Goal: Task Accomplishment & Management: Use online tool/utility

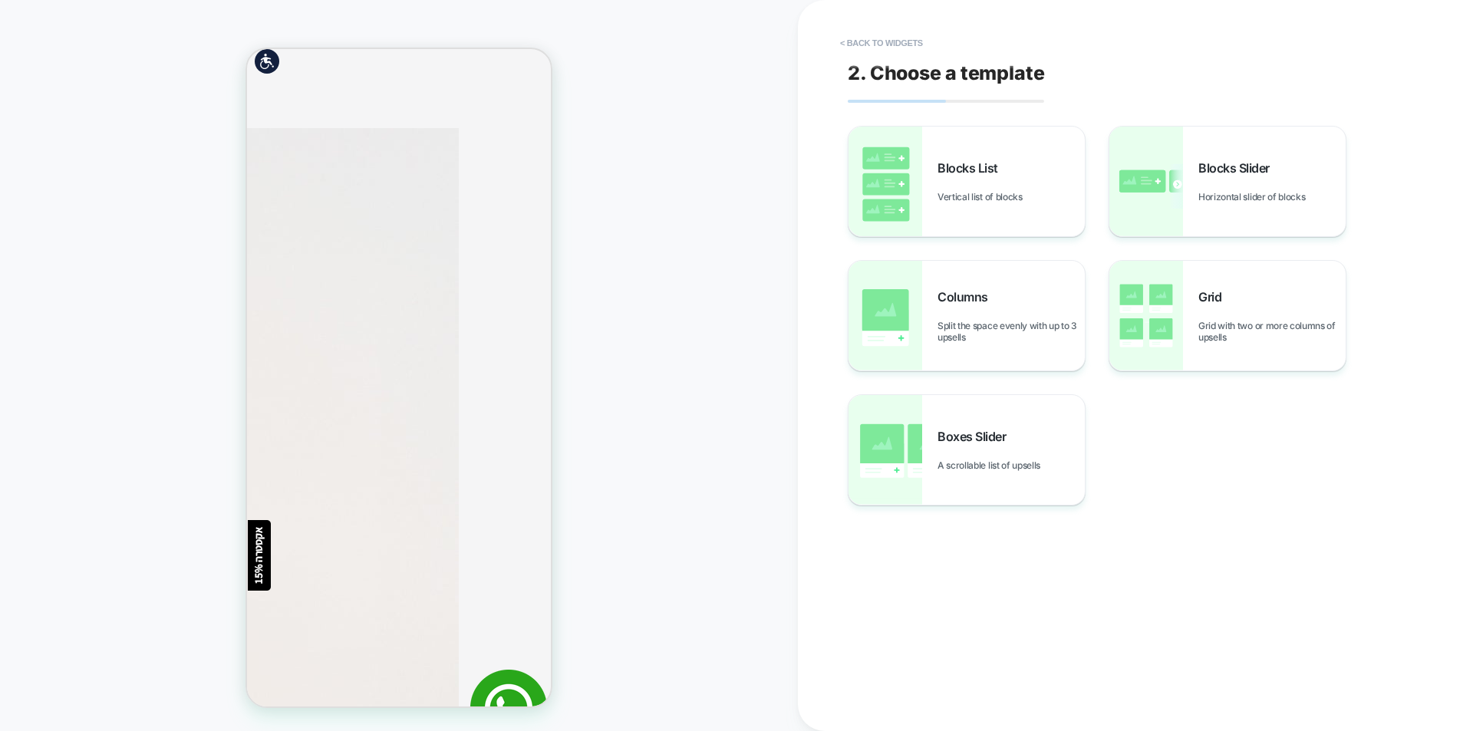
scroll to position [614, 0]
drag, startPoint x: 933, startPoint y: 451, endPoint x: 611, endPoint y: 292, distance: 358.9
click at [1041, 491] on div "Boxes Slider A scrollable list of upsells" at bounding box center [966, 450] width 236 height 110
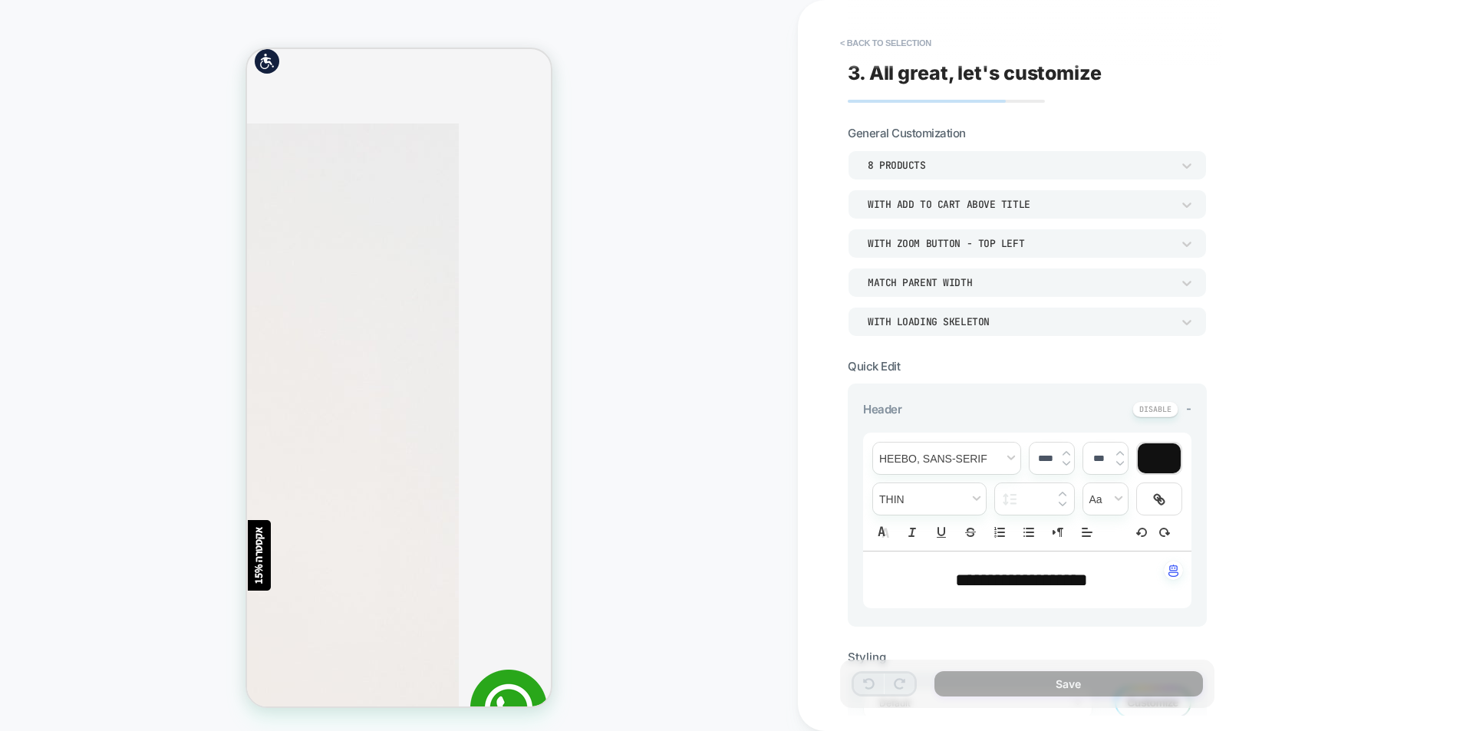
click at [776, 291] on div "PRODUCT: משלוח לנקודת חלוקה [444] PRODUCT: משלוח לנקודת חלוקה [444]" at bounding box center [399, 365] width 798 height 700
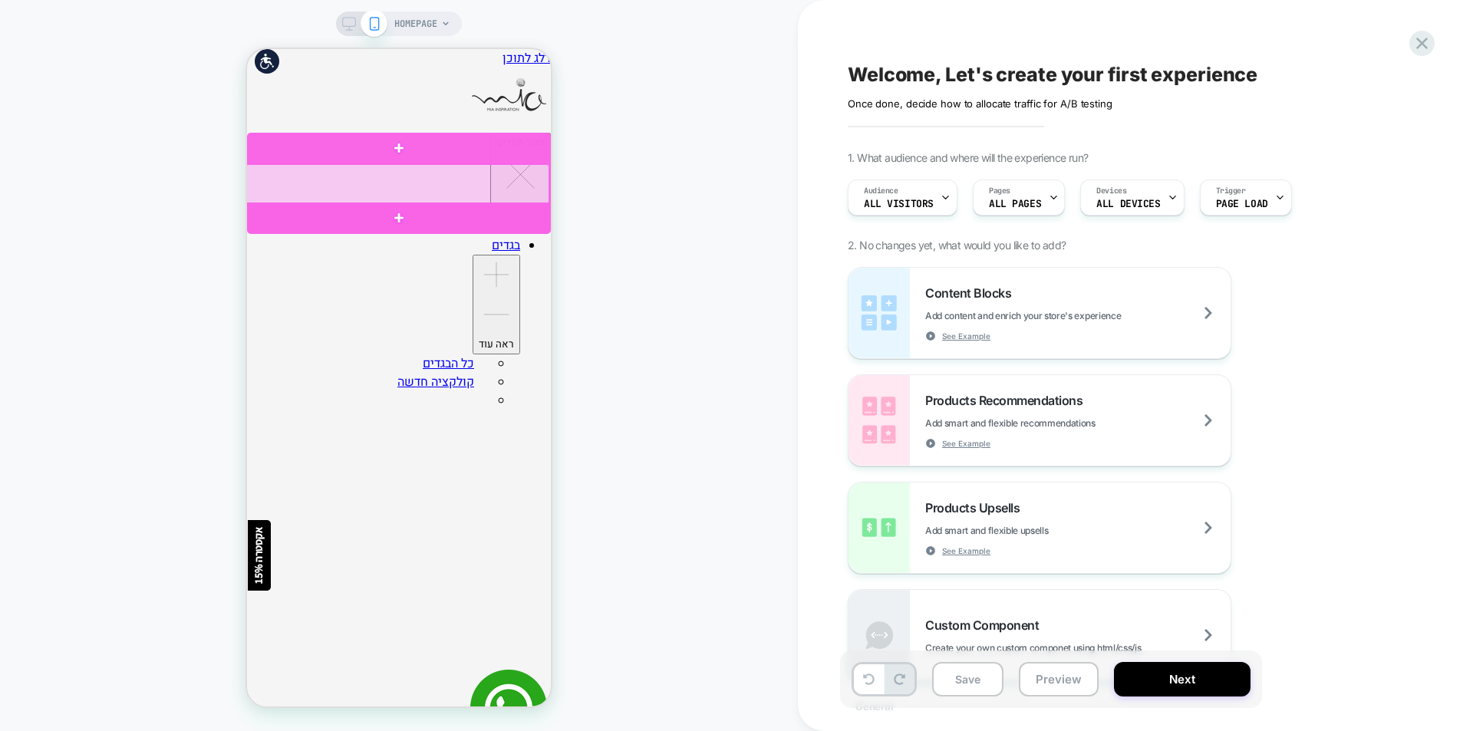
click at [499, 190] on div at bounding box center [397, 184] width 304 height 40
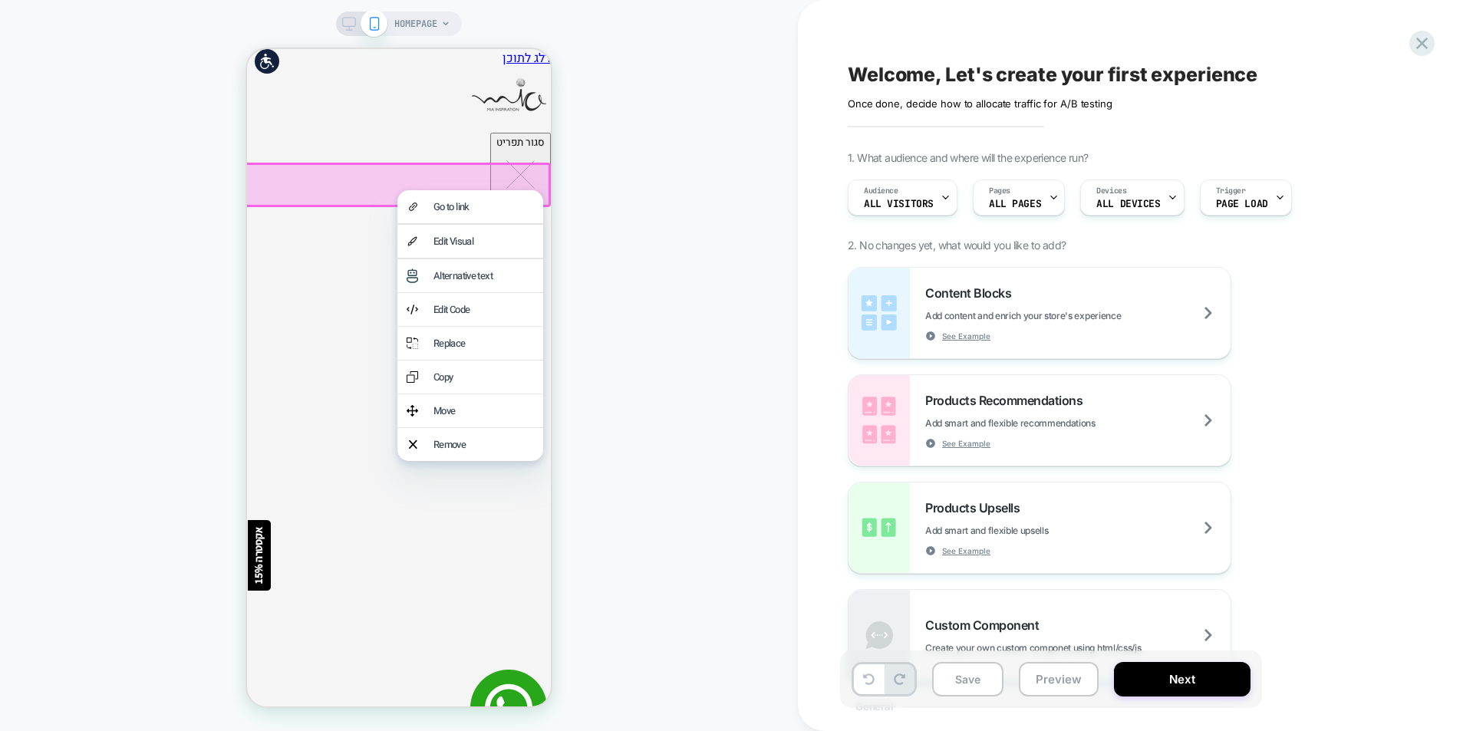
click at [557, 197] on div "HOMEPAGE" at bounding box center [399, 365] width 798 height 700
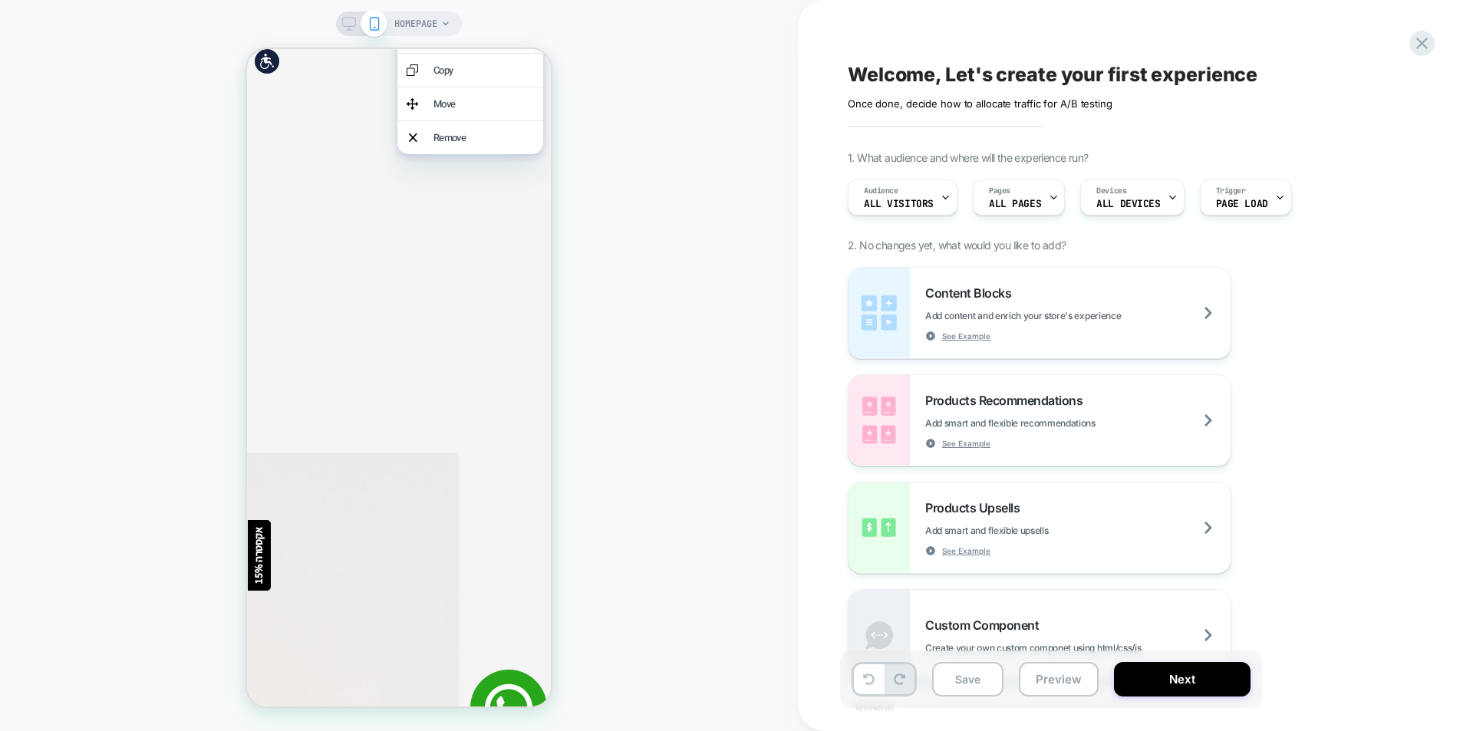
scroll to position [307, 0]
click at [169, 183] on div "HOMEPAGE" at bounding box center [399, 365] width 798 height 700
click at [1417, 35] on icon at bounding box center [1422, 43] width 21 height 21
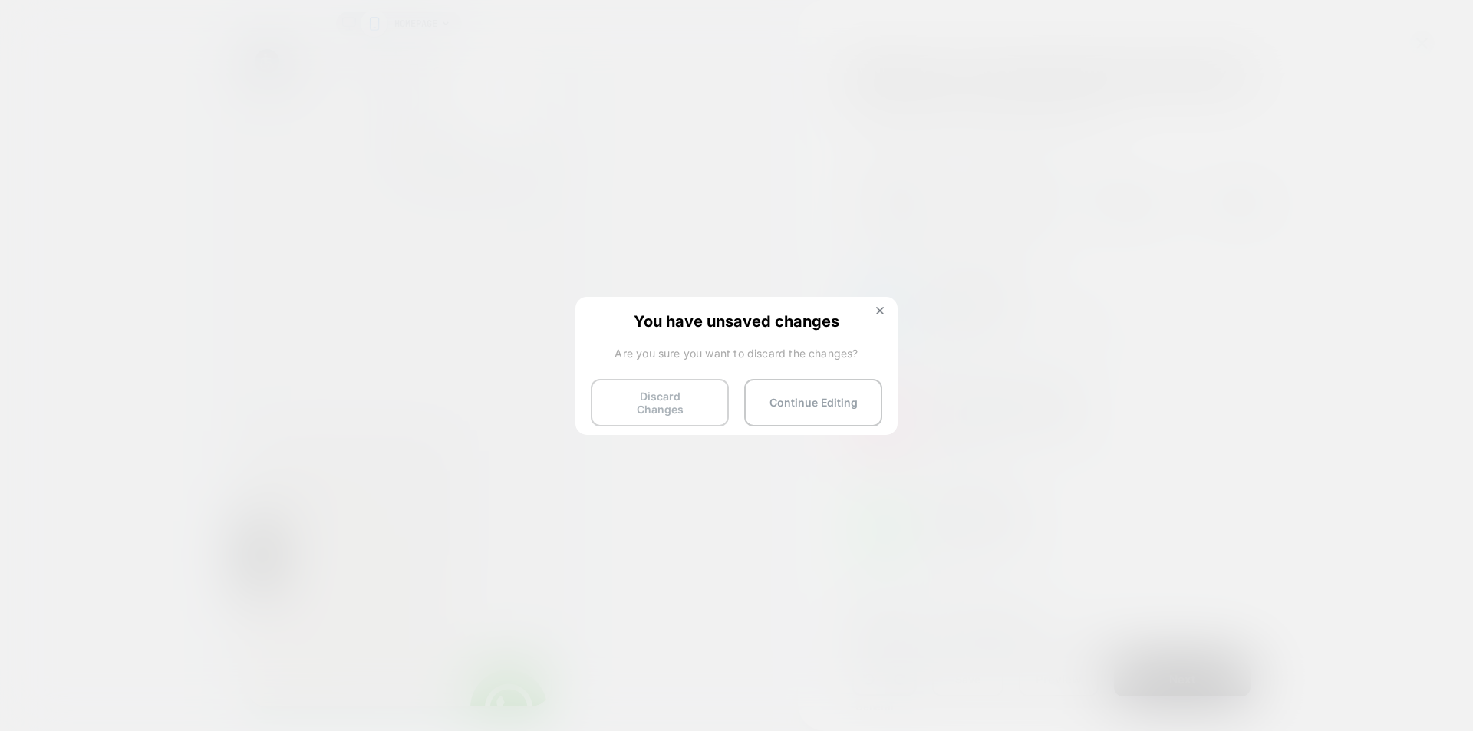
click at [702, 400] on button "Discard Changes" at bounding box center [660, 403] width 138 height 48
